Goal: Transaction & Acquisition: Purchase product/service

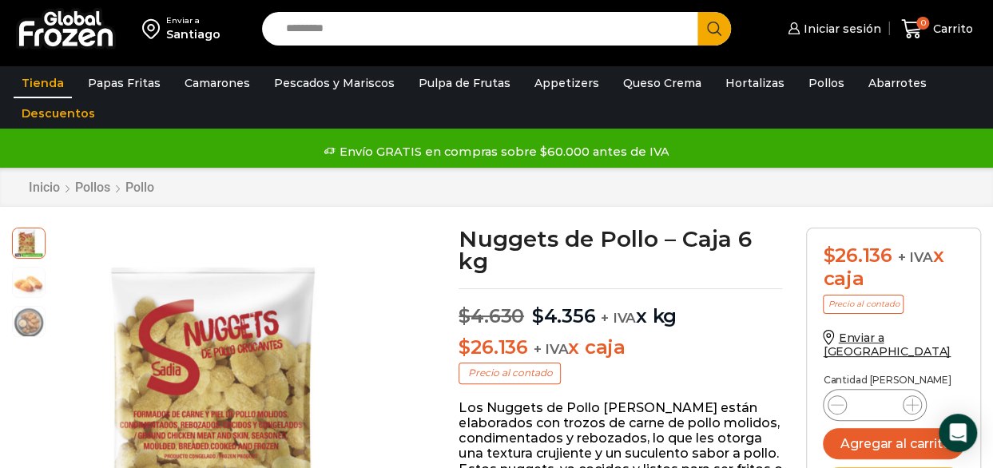
click at [61, 85] on link "Tienda" at bounding box center [43, 83] width 58 height 30
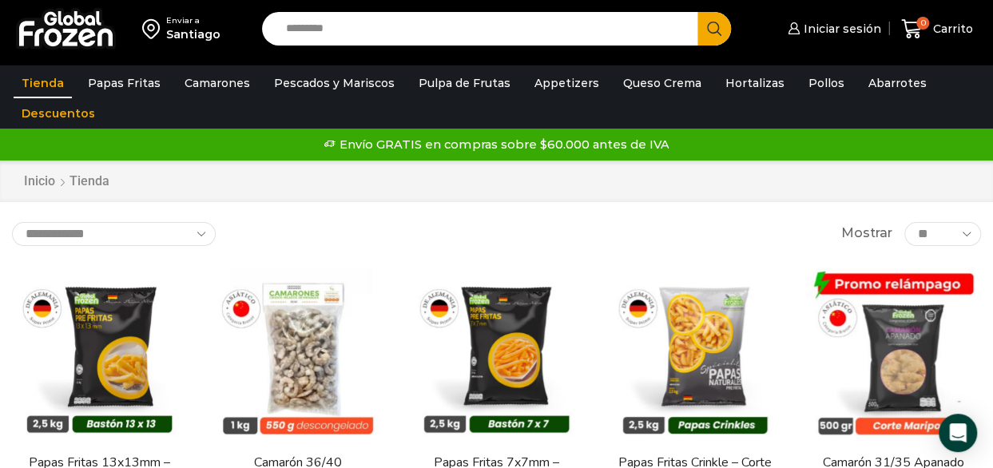
click at [42, 78] on link "Tienda" at bounding box center [43, 83] width 58 height 30
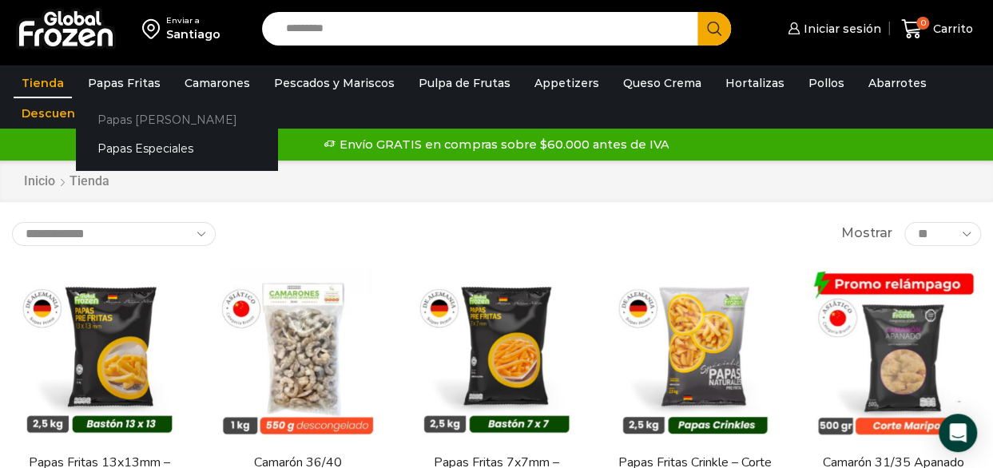
click at [133, 117] on link "Papas [PERSON_NAME]" at bounding box center [176, 120] width 201 height 30
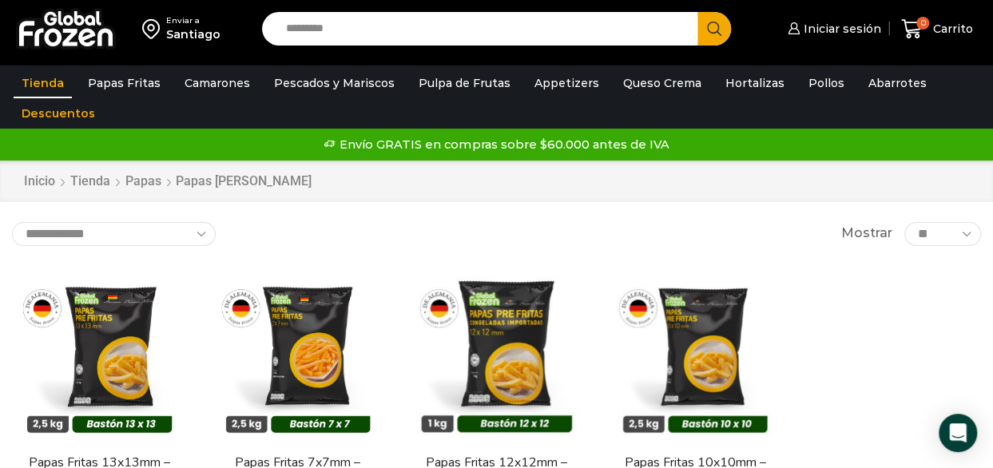
click at [38, 85] on link "Tienda" at bounding box center [43, 83] width 58 height 30
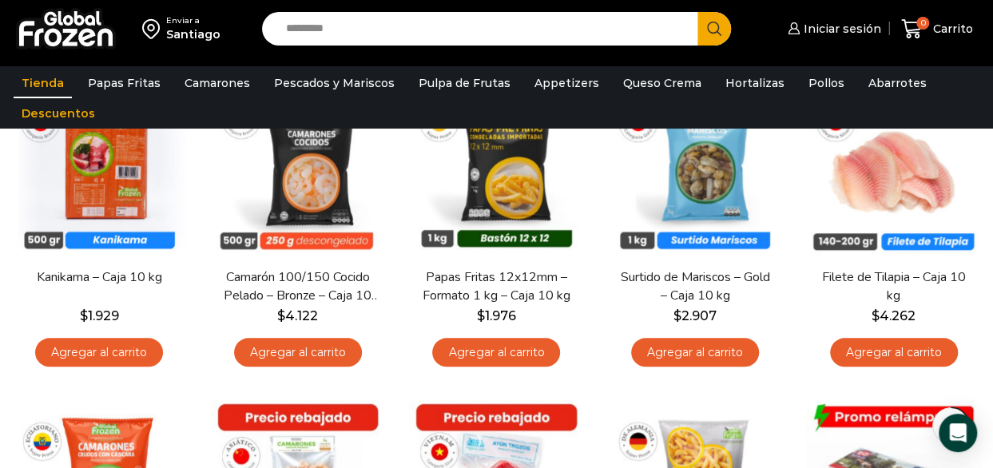
scroll to position [160, 0]
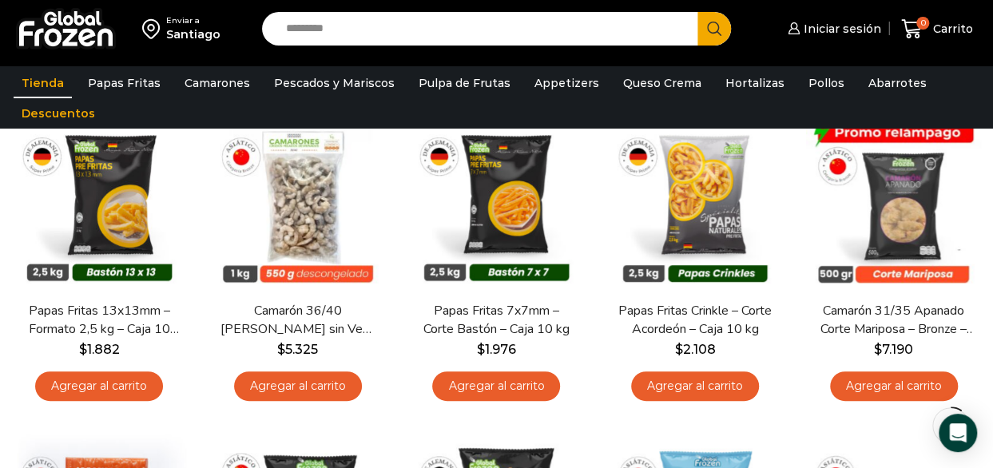
click at [622, 34] on input "Search input" at bounding box center [483, 29] width 411 height 34
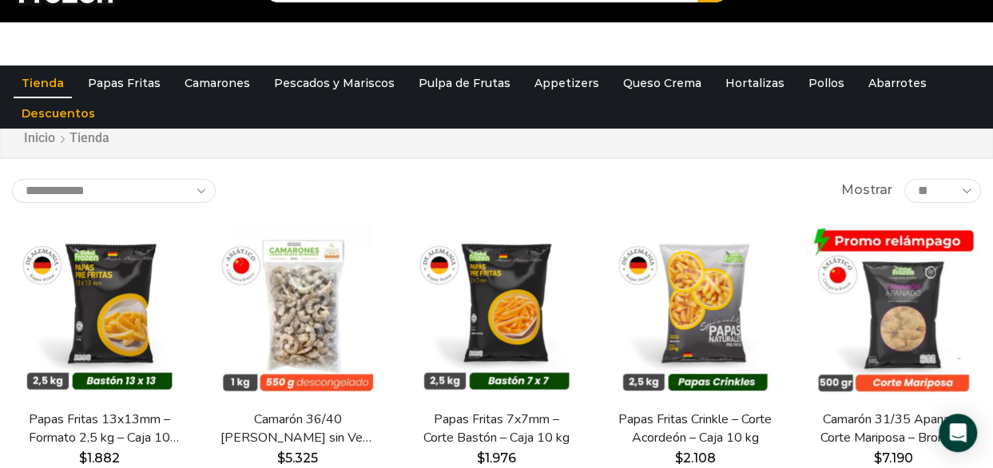
scroll to position [0, 0]
